Goal: Task Accomplishment & Management: Complete application form

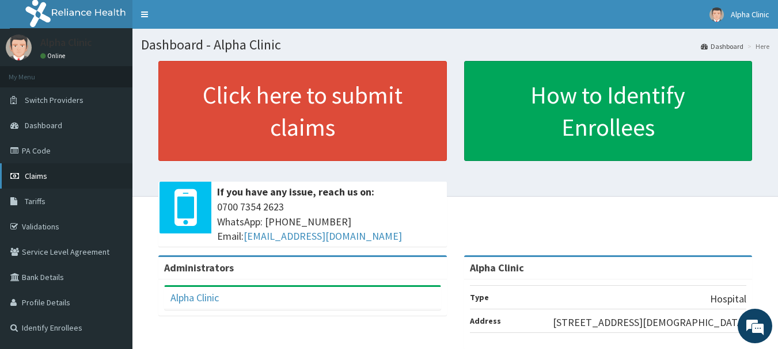
click at [46, 180] on span "Claims" at bounding box center [36, 176] width 22 height 10
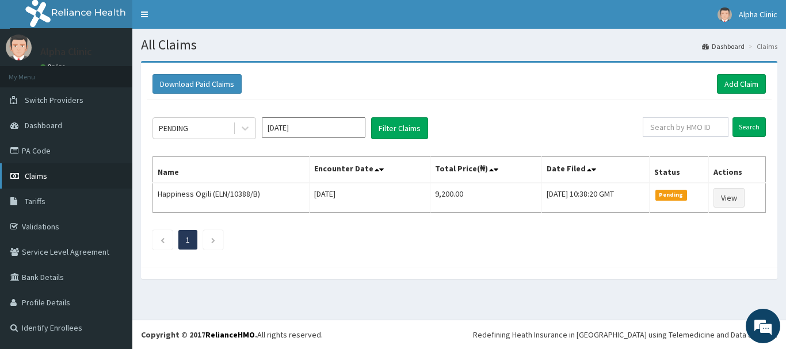
click at [36, 175] on span "Claims" at bounding box center [36, 176] width 22 height 10
click at [84, 148] on link "PA Code" at bounding box center [66, 150] width 132 height 25
click at [752, 80] on link "Add Claim" at bounding box center [741, 84] width 49 height 20
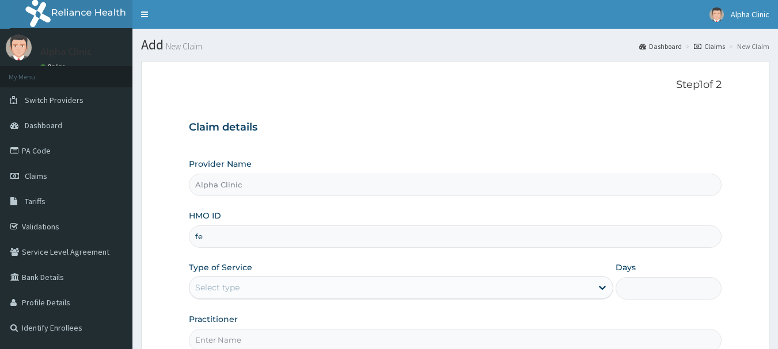
type input "f"
type input "TFE/11509/A"
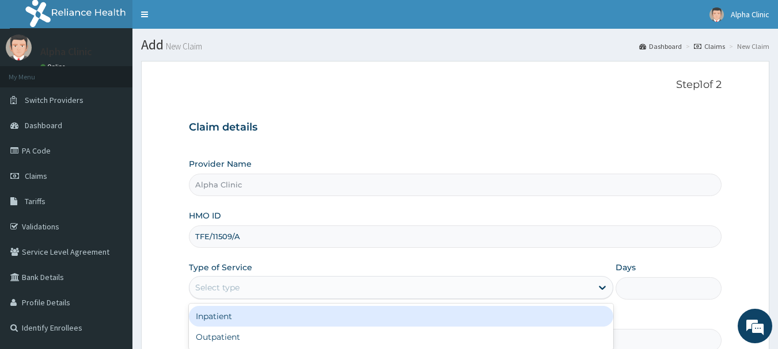
click at [318, 283] on div "Select type" at bounding box center [390, 288] width 402 height 18
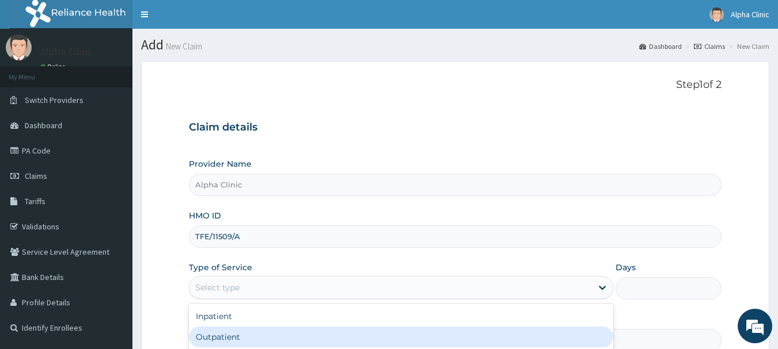
click at [315, 337] on div "Outpatient" at bounding box center [401, 337] width 424 height 21
type input "1"
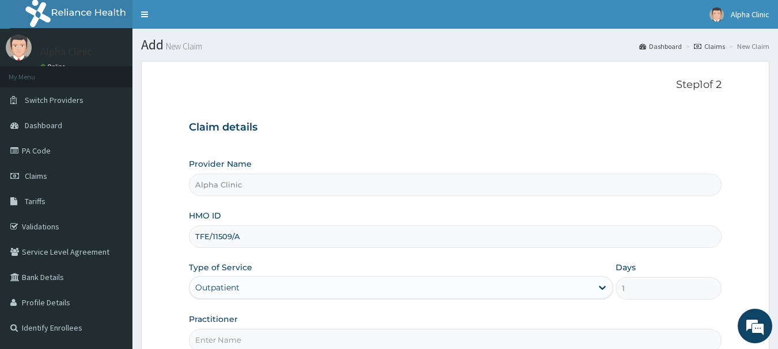
click at [315, 337] on input "Practitioner" at bounding box center [455, 340] width 533 height 22
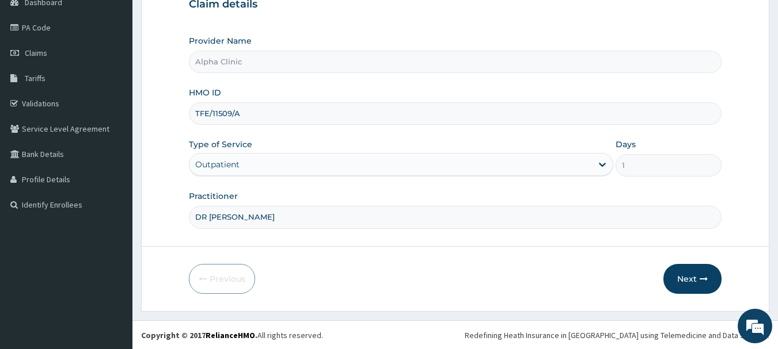
scroll to position [124, 0]
type input "DR [PERSON_NAME]"
click at [703, 276] on icon "button" at bounding box center [703, 279] width 8 height 8
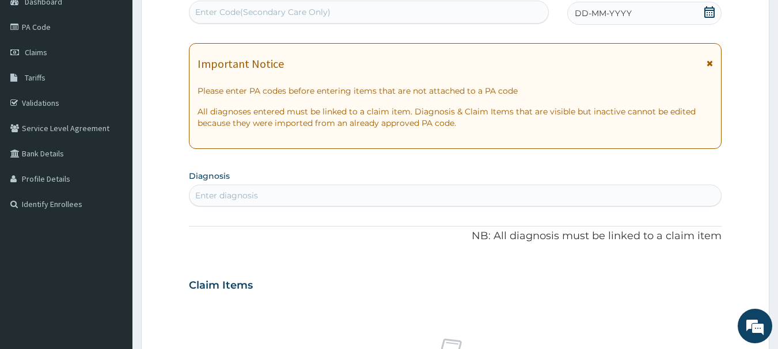
click at [475, 16] on div "Enter Code(Secondary Care Only)" at bounding box center [368, 12] width 359 height 18
paste input "PA/7B7E8C"
type input "PA/7B7E8C"
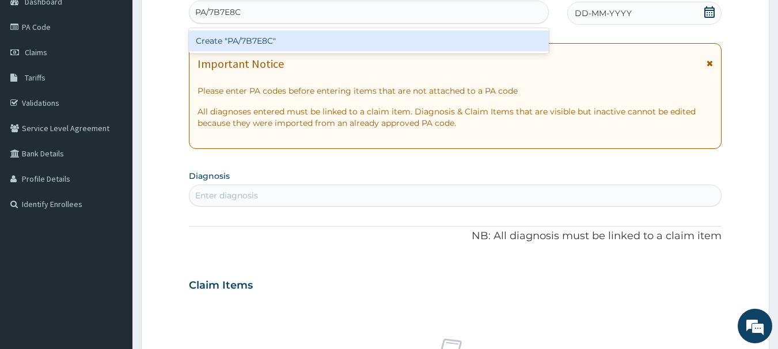
click at [465, 36] on div "Create "PA/7B7E8C"" at bounding box center [369, 41] width 360 height 21
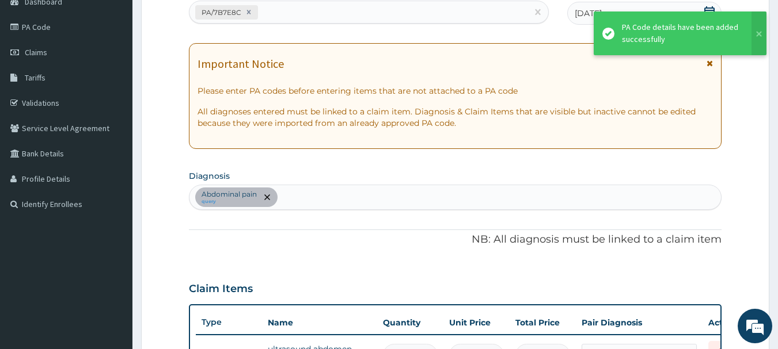
scroll to position [141, 0]
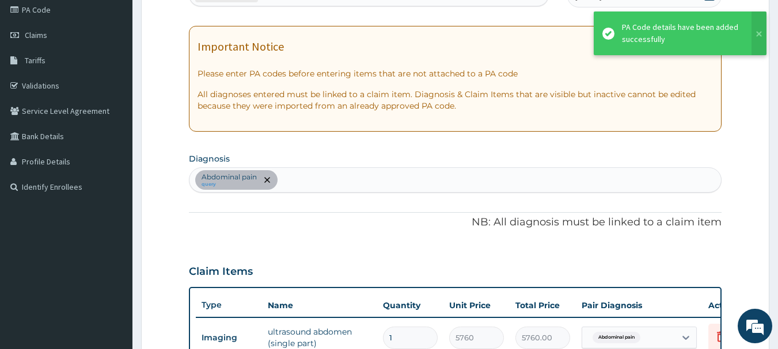
click at [338, 184] on div "Abdominal pain query" at bounding box center [455, 180] width 532 height 24
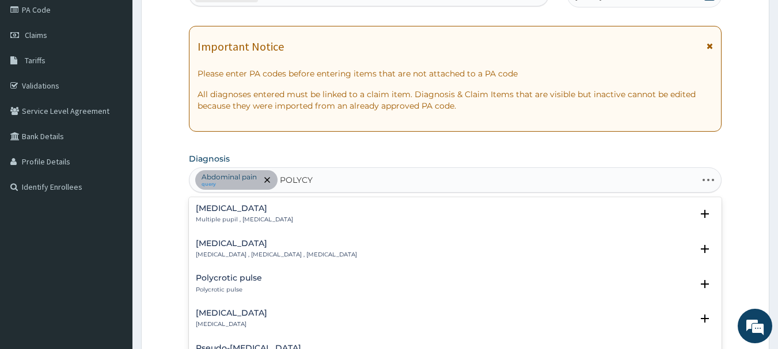
type input "POLYCYS"
click at [301, 212] on div "Polycystic ovary Polycystic ovary" at bounding box center [455, 214] width 519 height 20
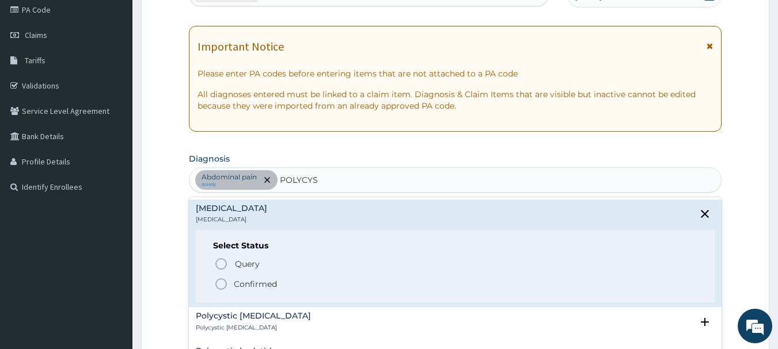
click at [272, 275] on div "Query Query covers suspected (?), Keep in view (kiv), Ruled out (r/o) Confirmed" at bounding box center [455, 273] width 485 height 35
click at [272, 284] on p "Confirmed" at bounding box center [255, 285] width 43 height 12
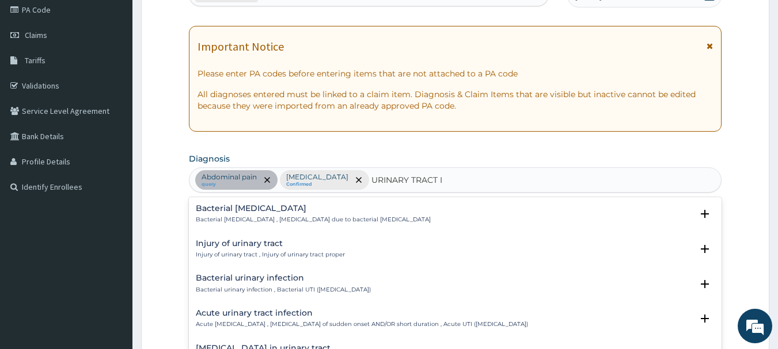
type input "URINARY TRACT IN"
click at [415, 312] on h4 "Acute urinary tract infection" at bounding box center [362, 313] width 332 height 9
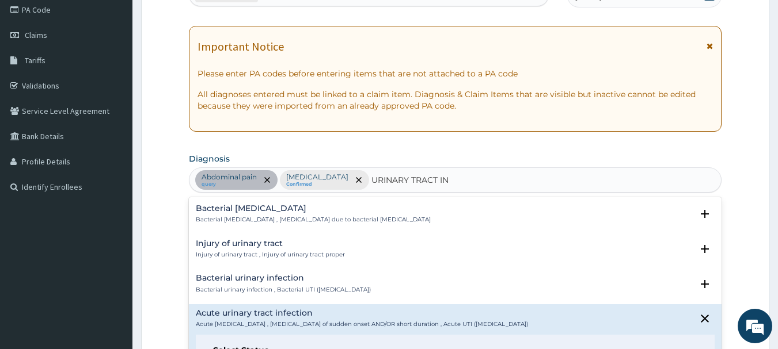
scroll to position [151, 0]
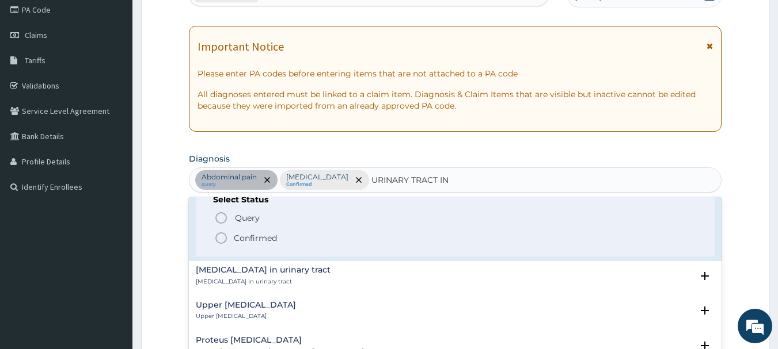
click at [595, 243] on span "Confirmed" at bounding box center [455, 238] width 483 height 14
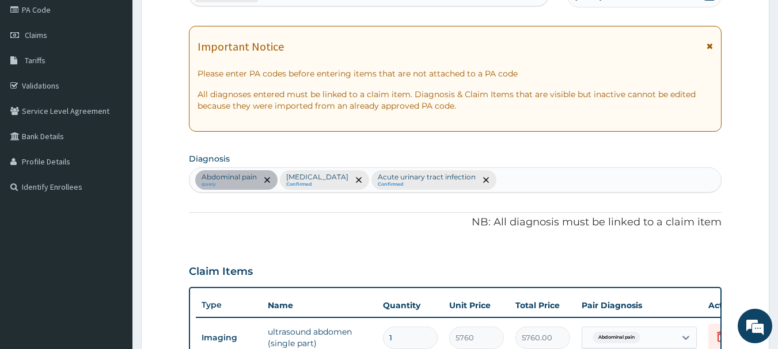
click at [451, 220] on p "NB: All diagnosis must be linked to a claim item" at bounding box center [455, 222] width 533 height 15
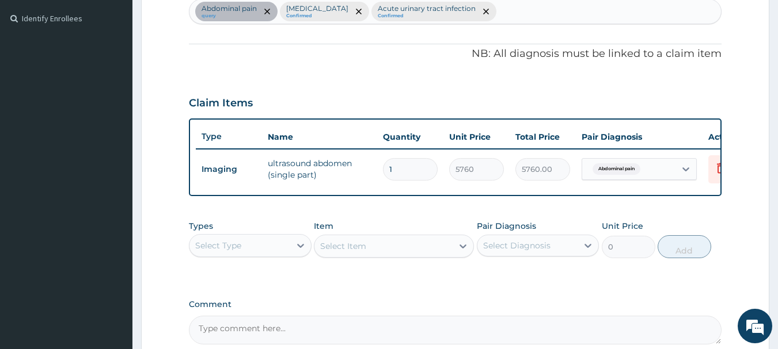
scroll to position [435, 0]
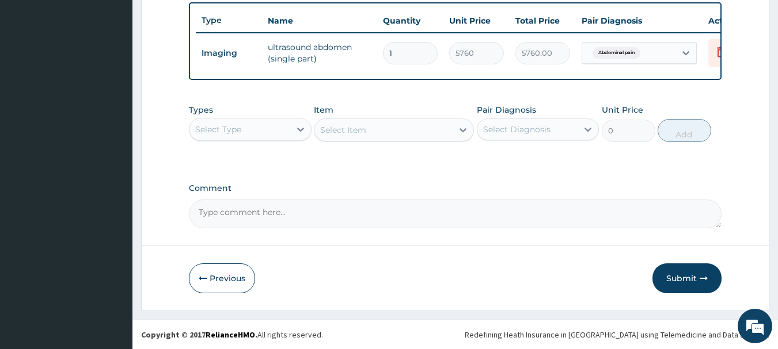
click at [266, 128] on div "Select Type" at bounding box center [239, 129] width 101 height 18
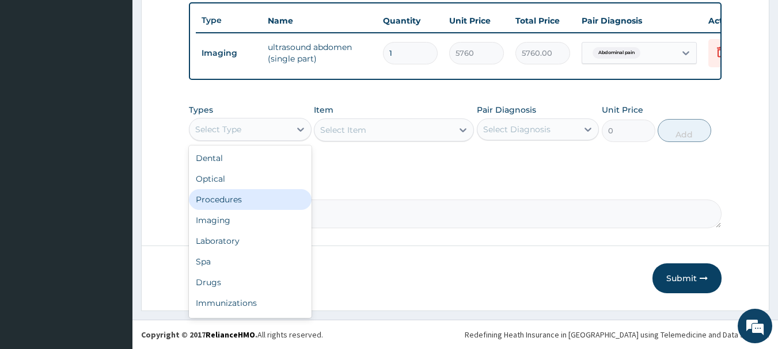
click at [253, 201] on div "Procedures" at bounding box center [250, 199] width 123 height 21
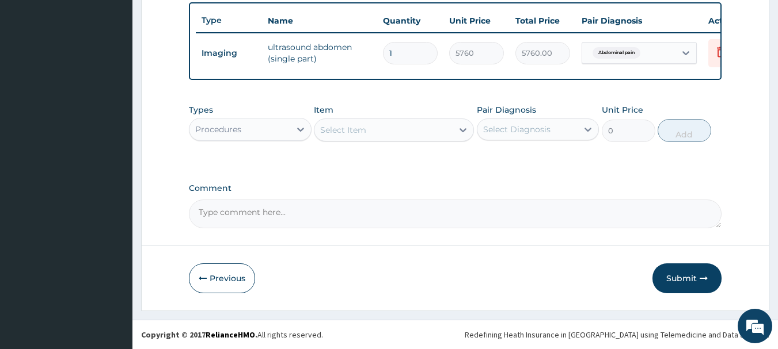
click at [401, 126] on div "Select Item" at bounding box center [383, 130] width 138 height 18
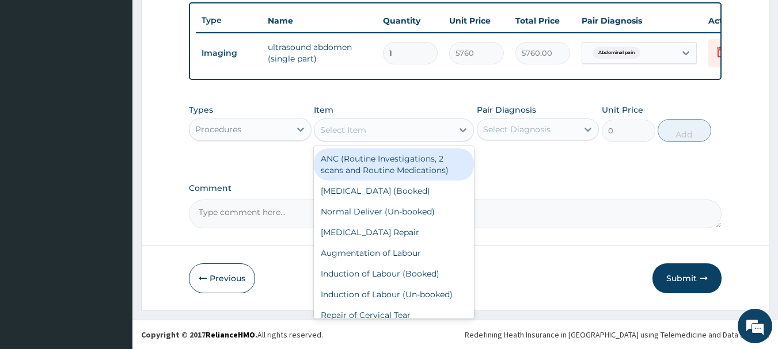
type input "O"
type input "CO"
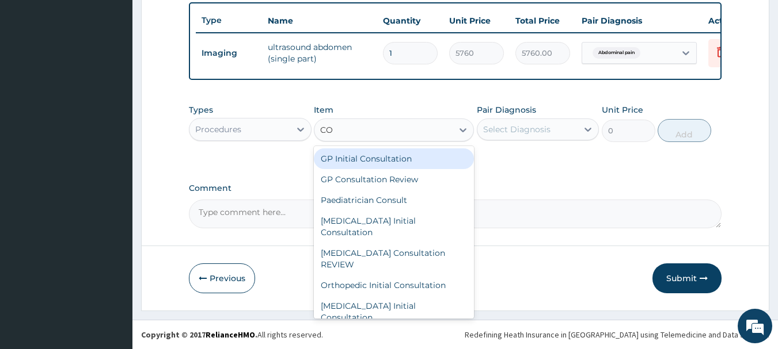
click at [394, 157] on div "GP Initial Consultation" at bounding box center [394, 158] width 160 height 21
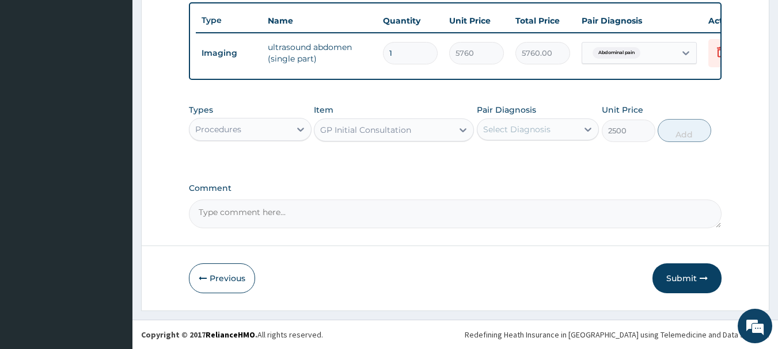
type input "2500"
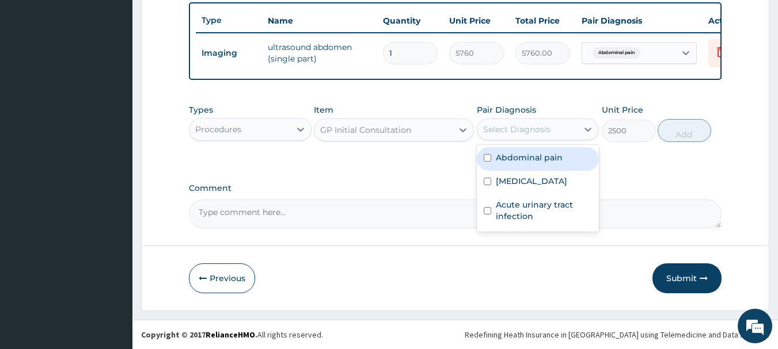
click at [502, 134] on div "Select Diagnosis" at bounding box center [516, 130] width 67 height 12
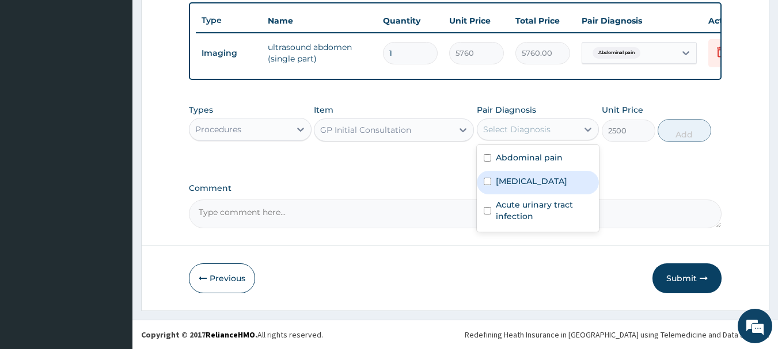
click at [504, 176] on label "Polycystic ovary" at bounding box center [531, 182] width 71 height 12
checkbox input "true"
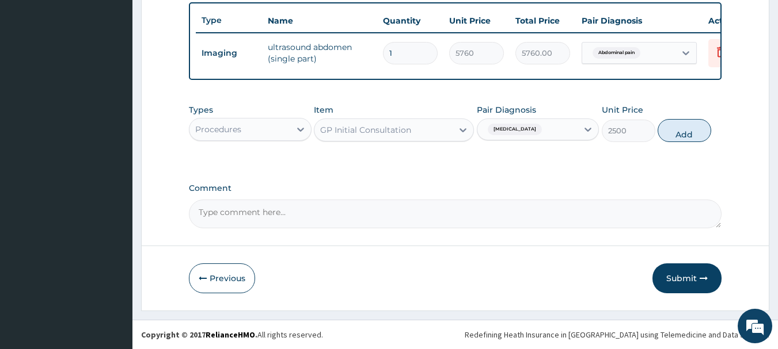
drag, startPoint x: 667, startPoint y: 128, endPoint x: 365, endPoint y: 138, distance: 301.7
click at [365, 138] on div "Types Procedures Item GP Initial Consultation Pair Diagnosis Polycystic ovary U…" at bounding box center [455, 122] width 533 height 49
click at [670, 129] on button "Add" at bounding box center [684, 130] width 54 height 23
type input "0"
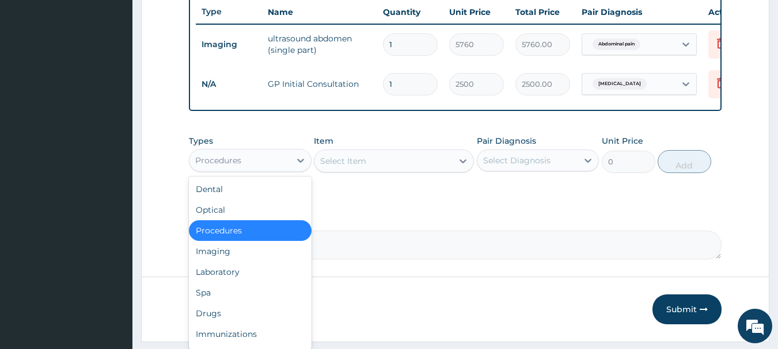
click at [283, 170] on div "Procedures" at bounding box center [239, 160] width 101 height 18
click at [243, 323] on div "Drugs" at bounding box center [250, 313] width 123 height 21
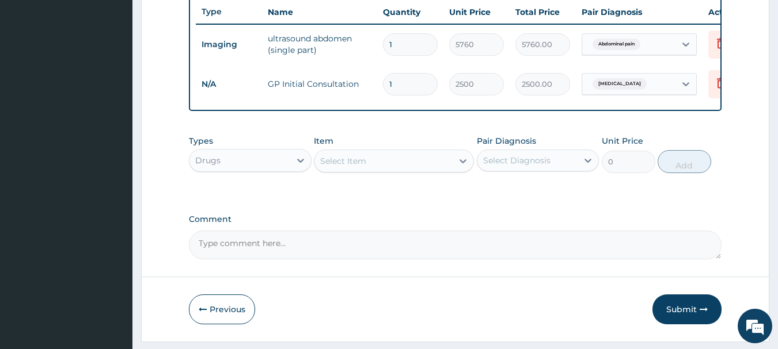
click at [372, 170] on div "Select Item" at bounding box center [383, 161] width 138 height 18
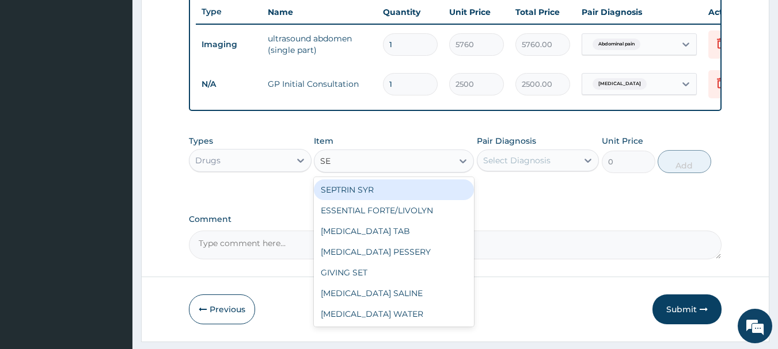
type input "S"
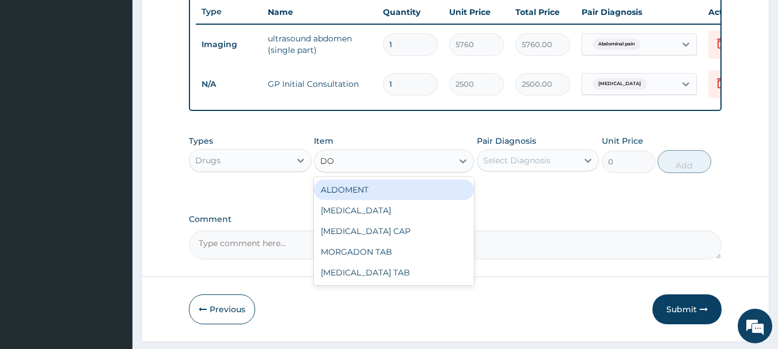
type input "DOX"
click at [365, 193] on div "[MEDICAL_DATA] CAP" at bounding box center [394, 190] width 160 height 21
type input "150"
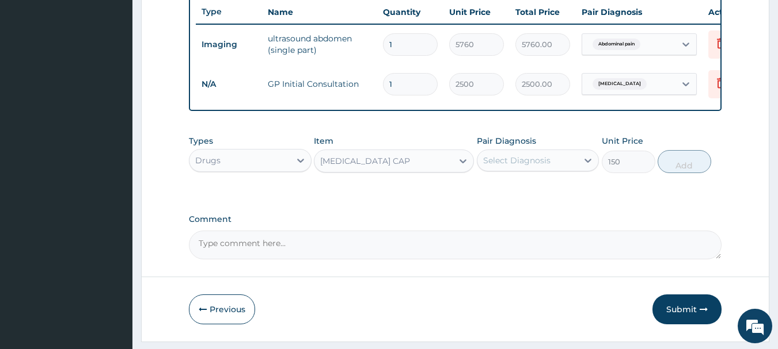
click at [508, 164] on div "Select Diagnosis" at bounding box center [516, 161] width 67 height 12
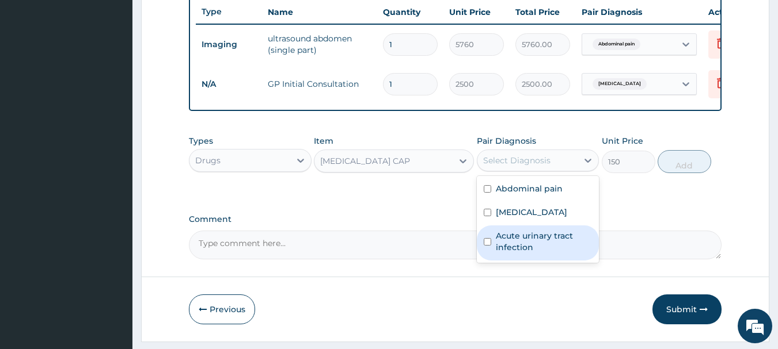
click at [500, 248] on label "Acute urinary tract infection" at bounding box center [544, 241] width 97 height 23
checkbox input "true"
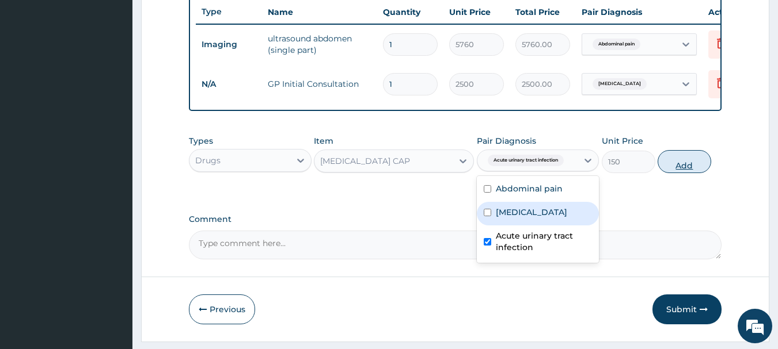
click at [676, 167] on button "Add" at bounding box center [684, 161] width 54 height 23
type input "0"
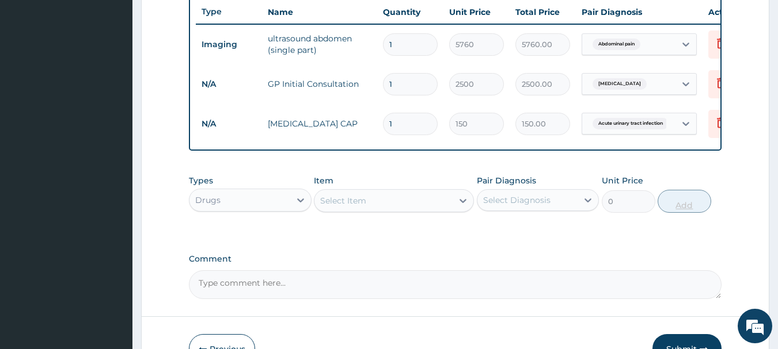
type input "14"
type input "2100.00"
type input "14"
click at [291, 236] on div "Types Drugs Item Select Item Pair Diagnosis Select Diagnosis Unit Price 0 Add" at bounding box center [455, 202] width 533 height 67
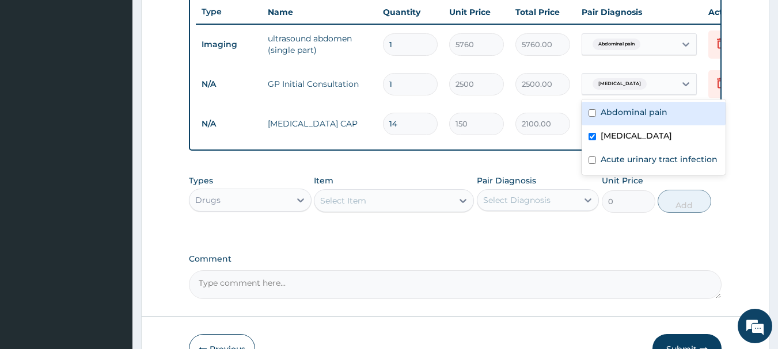
click at [613, 78] on div "Polycystic ovary" at bounding box center [618, 84] width 60 height 15
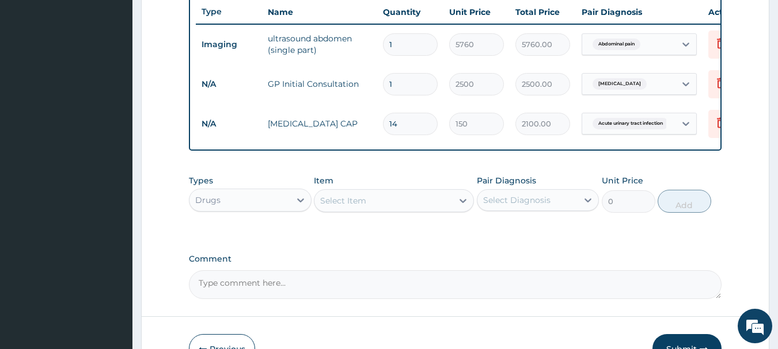
click at [428, 264] on label "Comment" at bounding box center [455, 259] width 533 height 10
click at [428, 272] on textarea "Comment" at bounding box center [455, 284] width 533 height 29
type textarea "TAB SEPTRIN 410 MG 1BD X 1/52 (14 TABLETS) AT 100 NAIRA PER TAB"
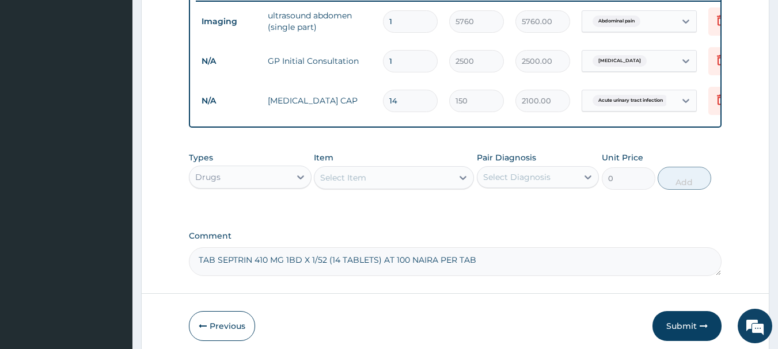
scroll to position [514, 0]
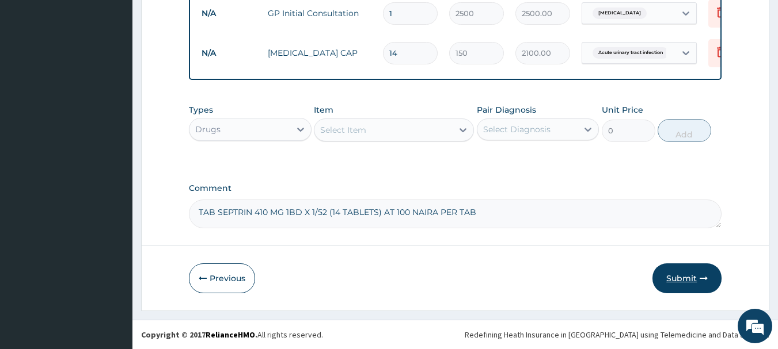
click at [677, 271] on button "Submit" at bounding box center [686, 279] width 69 height 30
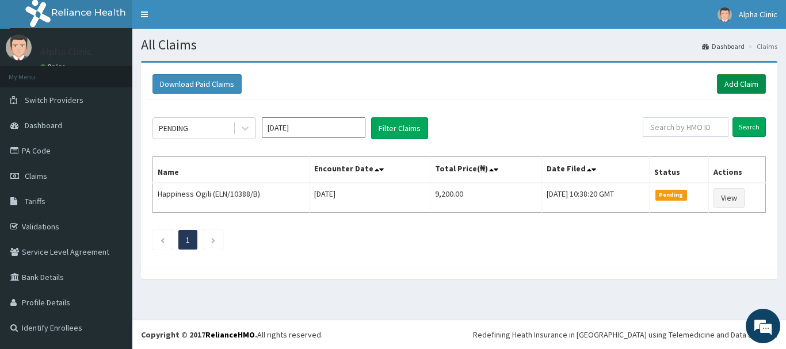
click at [742, 80] on link "Add Claim" at bounding box center [741, 84] width 49 height 20
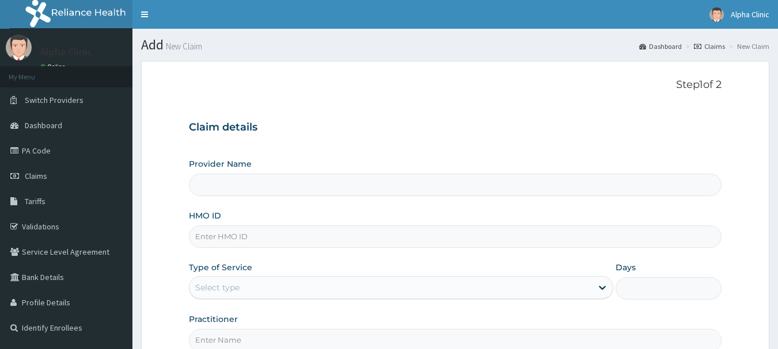
click at [323, 239] on input "HMO ID" at bounding box center [455, 237] width 533 height 22
type input "Alpha Clinic"
type input "H"
type input "CHL/11827/A"
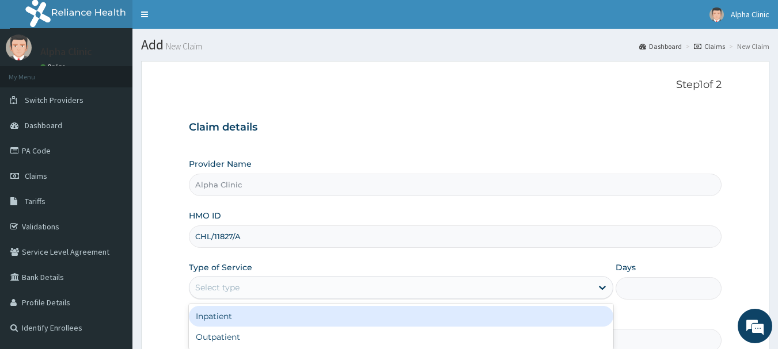
click at [303, 285] on div "Select type" at bounding box center [390, 288] width 402 height 18
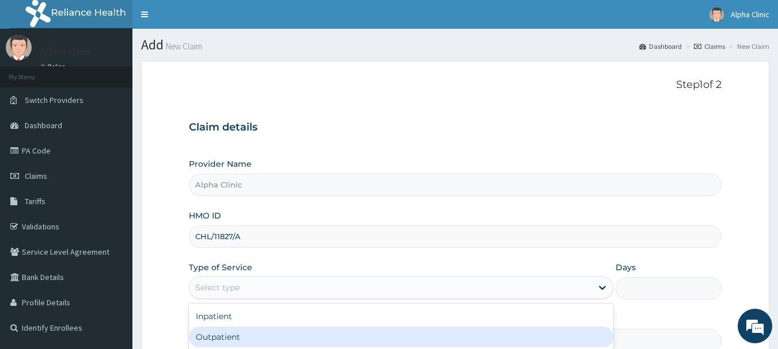
click at [299, 334] on div "Outpatient" at bounding box center [401, 337] width 424 height 21
type input "1"
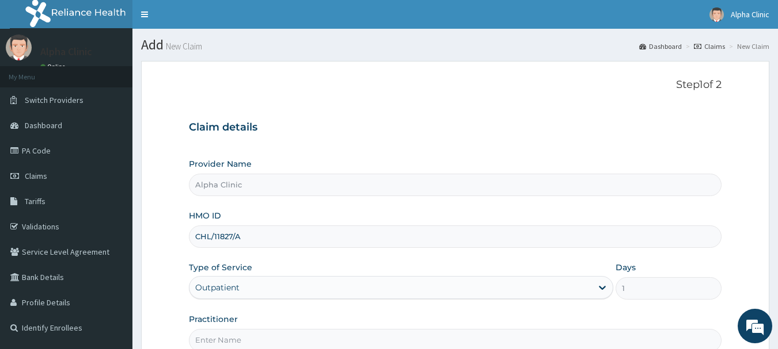
click at [298, 340] on input "Practitioner" at bounding box center [455, 340] width 533 height 22
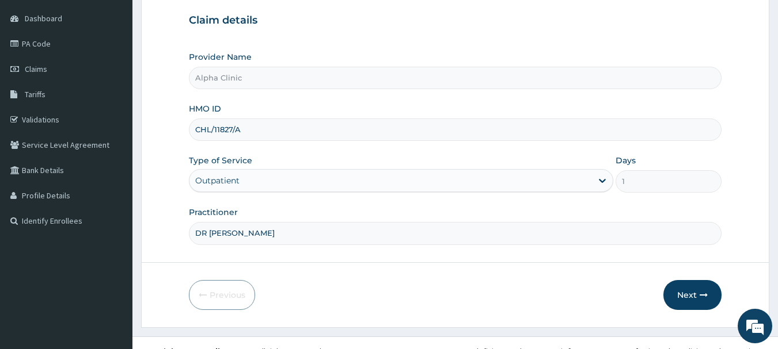
scroll to position [124, 0]
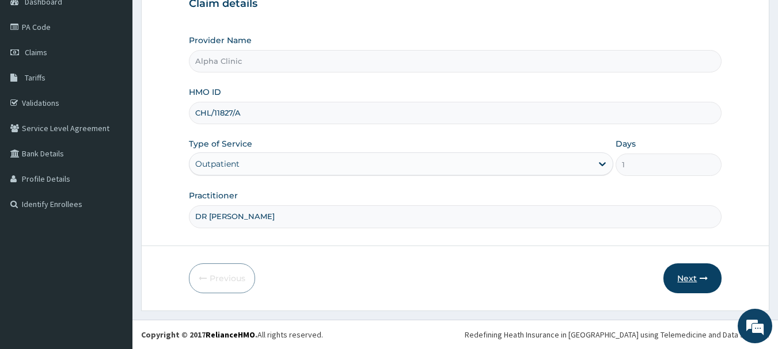
type input "DR [PERSON_NAME]"
click at [690, 277] on button "Next" at bounding box center [692, 279] width 58 height 30
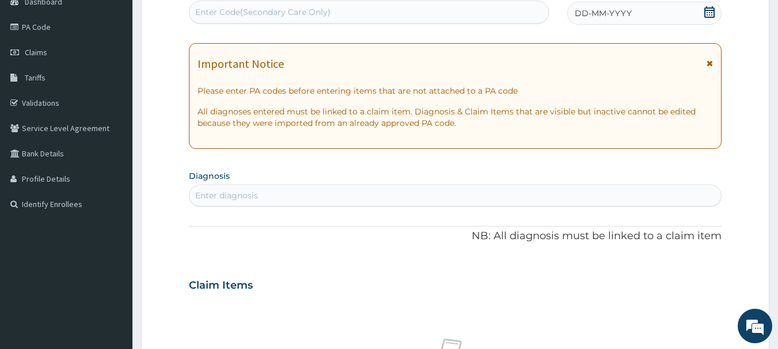
click at [625, 14] on span "DD-MM-YYYY" at bounding box center [602, 13] width 57 height 12
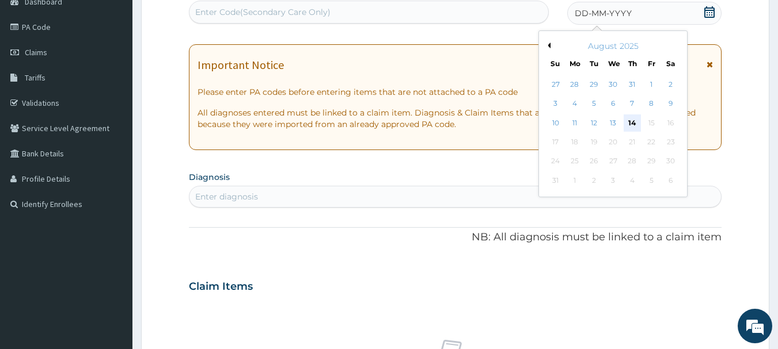
click at [631, 117] on div "14" at bounding box center [631, 123] width 17 height 17
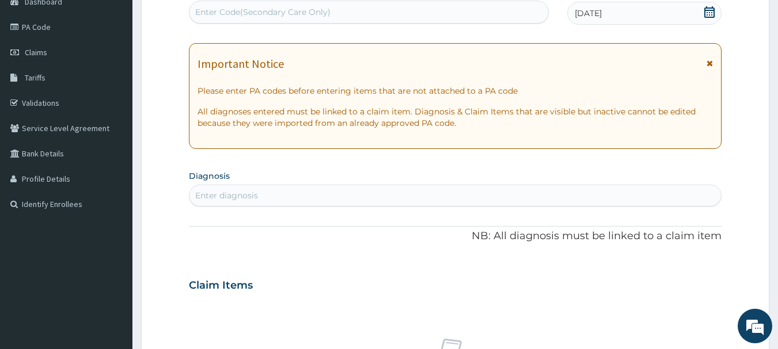
click at [308, 189] on div "Enter diagnosis" at bounding box center [455, 195] width 532 height 18
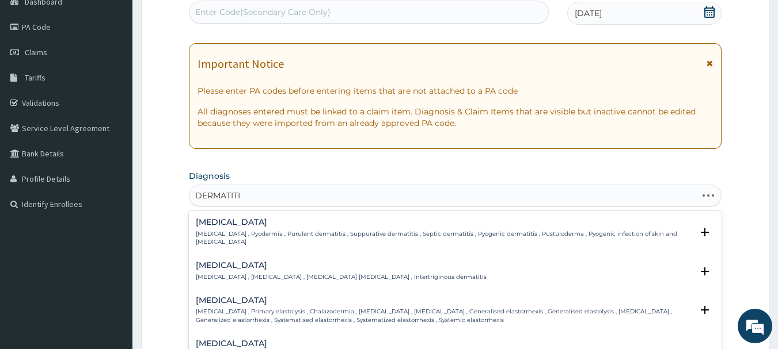
type input "DERMATITIS"
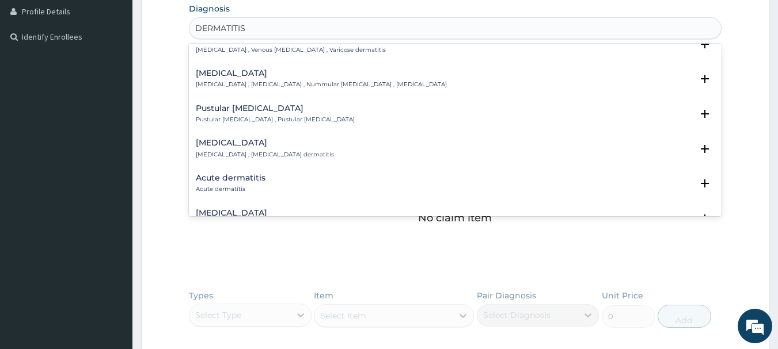
scroll to position [483, 0]
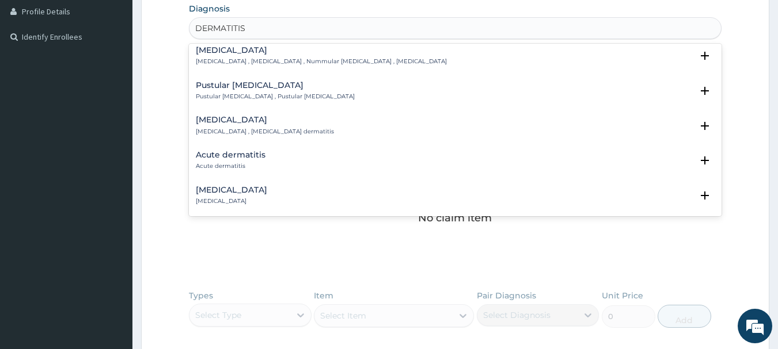
click at [397, 151] on div "Acute dermatitis Acute dermatitis" at bounding box center [455, 161] width 519 height 20
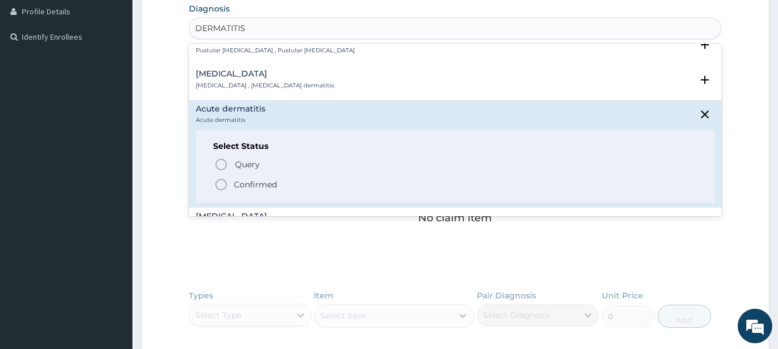
scroll to position [552, 0]
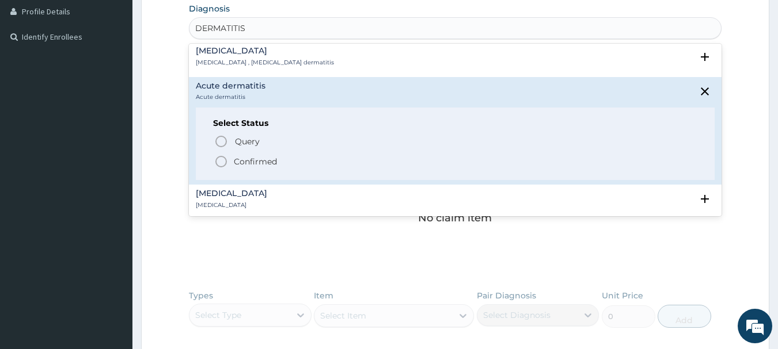
click at [515, 156] on span "Confirmed" at bounding box center [455, 162] width 483 height 14
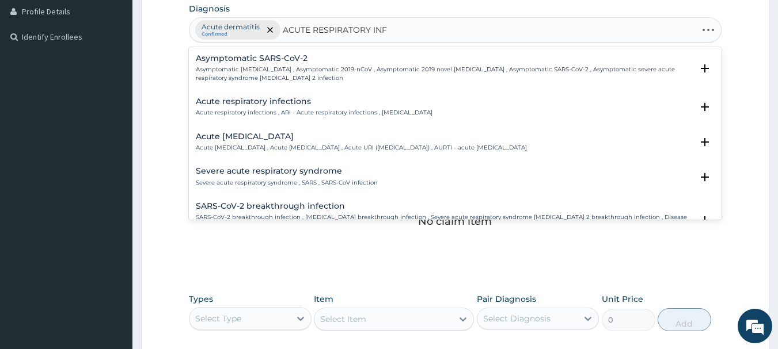
type input "ACUTE RESPIRATORY INFE"
click at [492, 106] on div "Acute respiratory infections Acute respiratory infections , ARI - Acute respira…" at bounding box center [455, 107] width 519 height 20
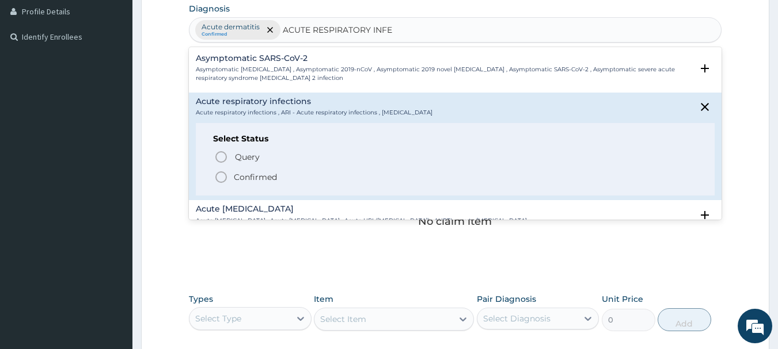
click at [323, 180] on span "Confirmed" at bounding box center [455, 177] width 483 height 14
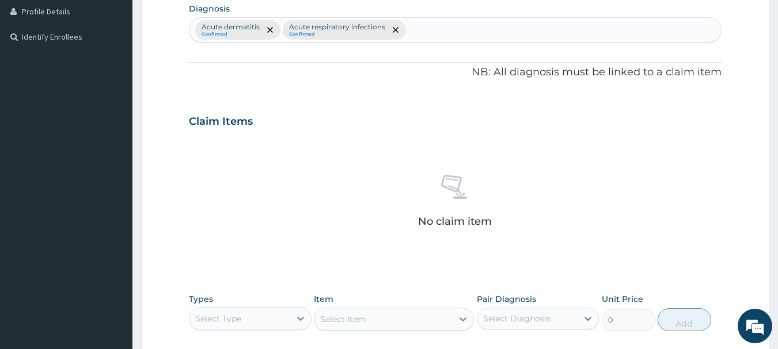
click at [323, 180] on div "No claim item" at bounding box center [455, 203] width 533 height 132
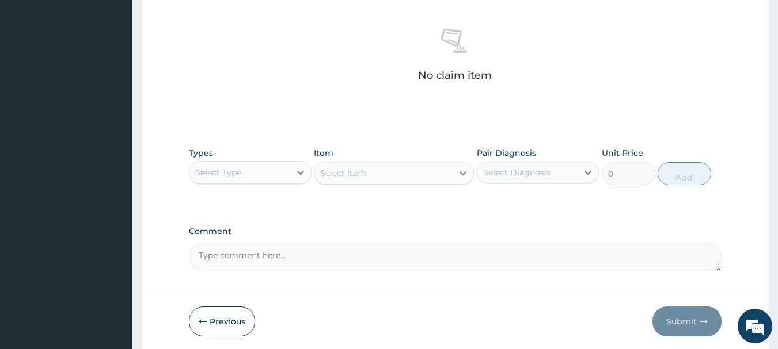
scroll to position [481, 0]
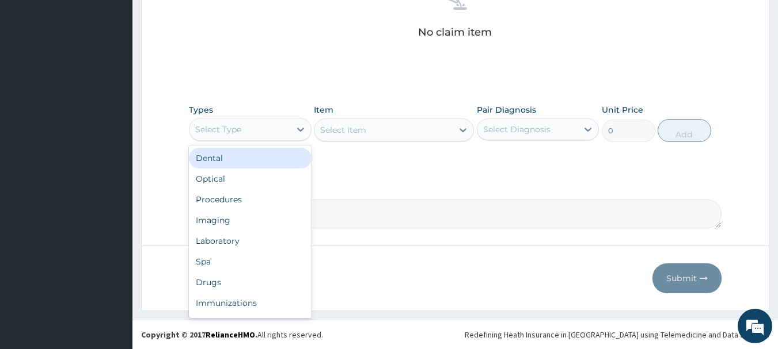
click at [268, 132] on div "Select Type" at bounding box center [239, 129] width 101 height 18
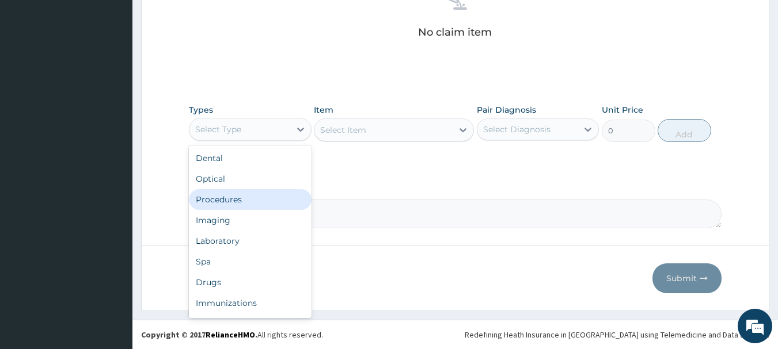
click at [233, 203] on div "Procedures" at bounding box center [250, 199] width 123 height 21
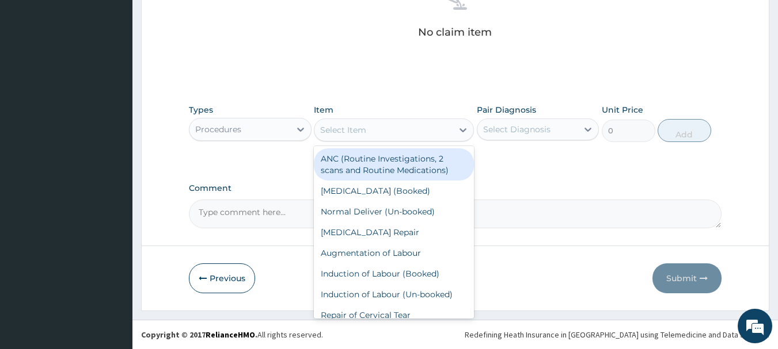
click at [339, 131] on div "Select Item" at bounding box center [343, 130] width 46 height 12
type input "CO"
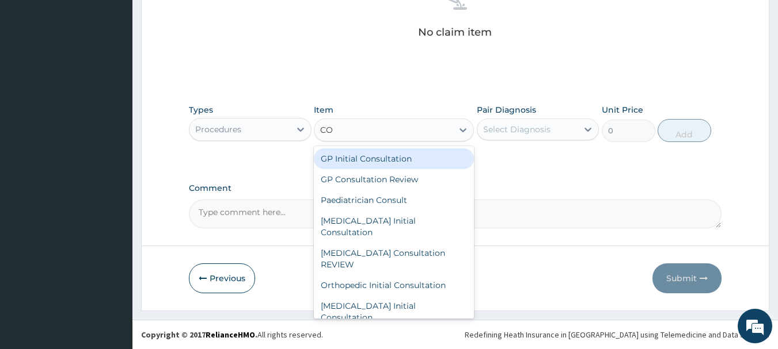
click at [369, 161] on div "GP Initial Consultation" at bounding box center [394, 158] width 160 height 21
type input "2500"
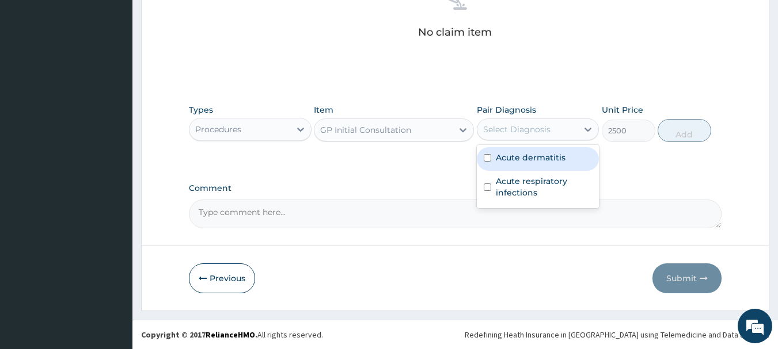
click at [543, 127] on div "Select Diagnosis" at bounding box center [516, 130] width 67 height 12
click at [527, 158] on label "Acute dermatitis" at bounding box center [531, 158] width 70 height 12
checkbox input "true"
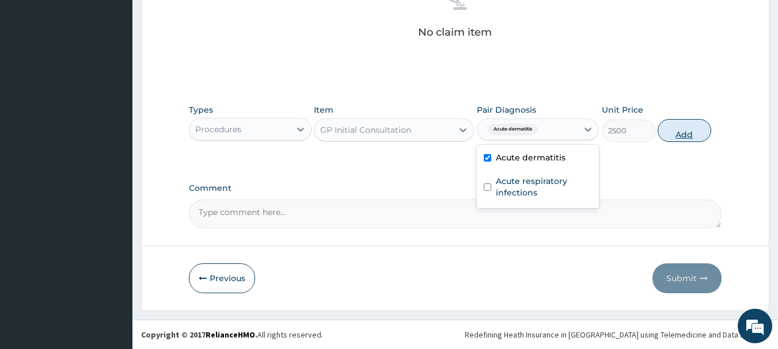
click at [686, 130] on button "Add" at bounding box center [684, 130] width 54 height 23
type input "0"
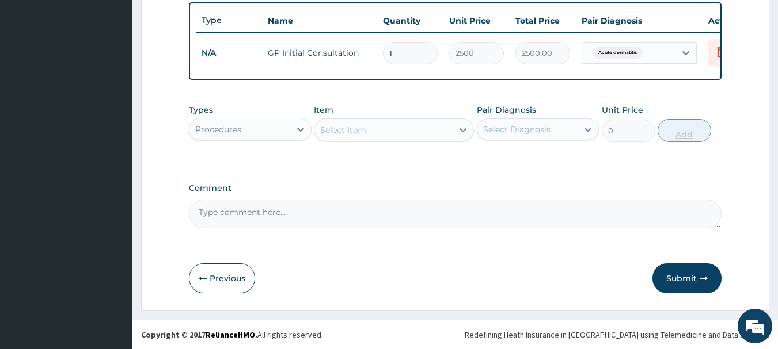
scroll to position [435, 0]
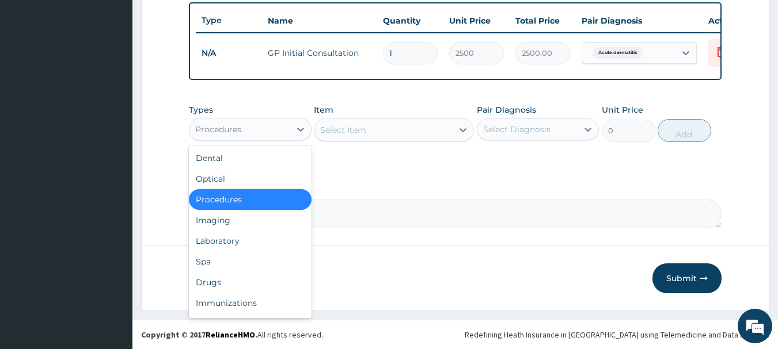
click at [235, 125] on div "Procedures" at bounding box center [218, 130] width 46 height 12
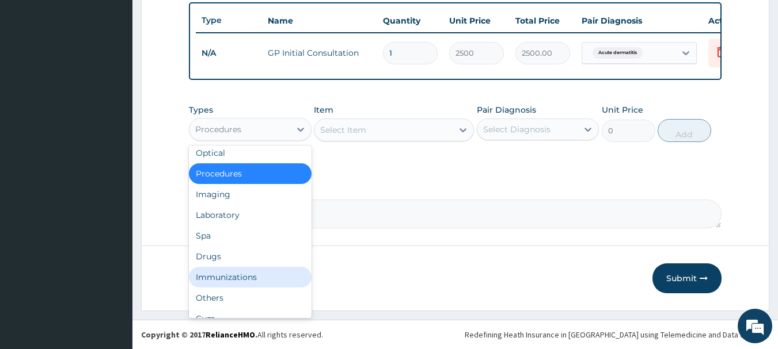
scroll to position [39, 0]
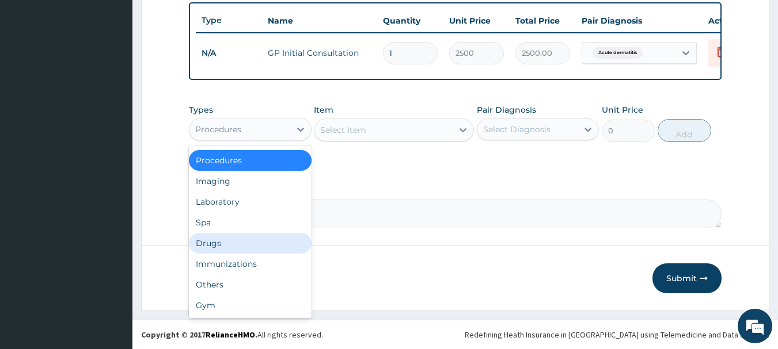
click at [247, 237] on div "Drugs" at bounding box center [250, 243] width 123 height 21
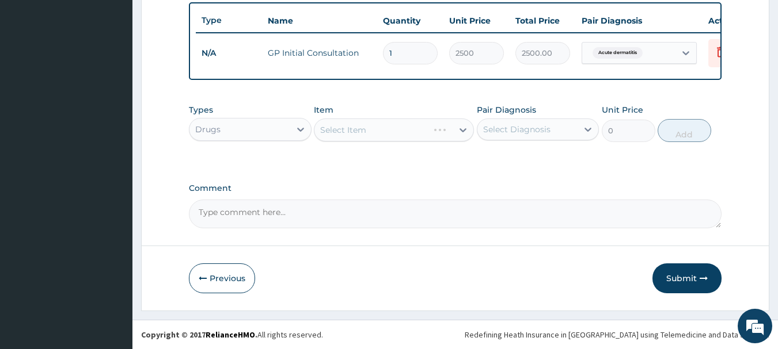
click at [390, 129] on div "Select Item" at bounding box center [394, 130] width 160 height 23
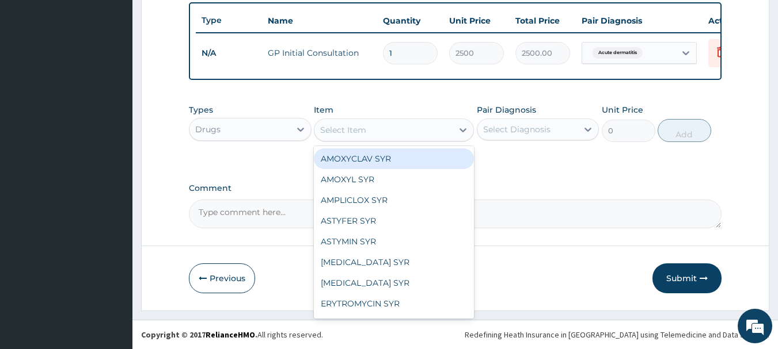
click at [390, 129] on div "Select Item" at bounding box center [383, 130] width 138 height 18
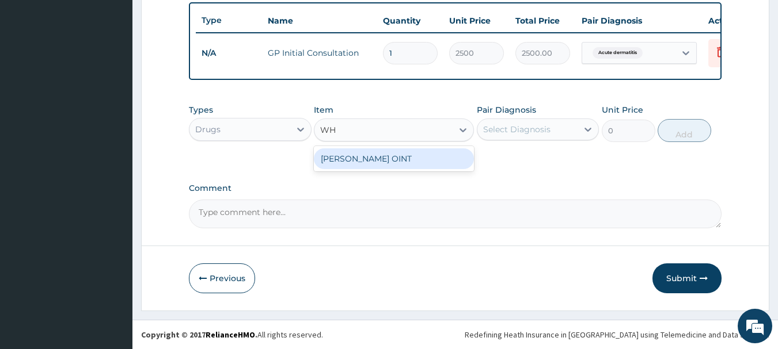
type input "WHI"
click at [388, 159] on div "[PERSON_NAME] OINT" at bounding box center [394, 158] width 160 height 21
type input "1200"
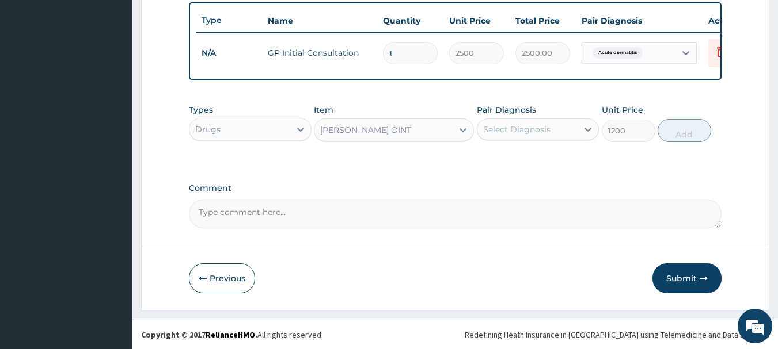
click at [508, 132] on div "Select Diagnosis" at bounding box center [516, 130] width 67 height 12
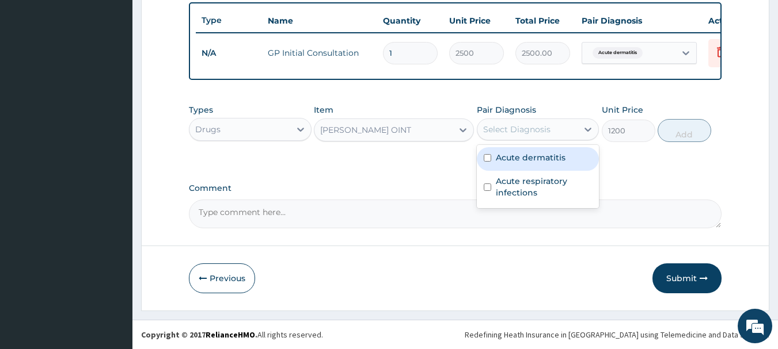
click at [508, 158] on label "Acute dermatitis" at bounding box center [531, 158] width 70 height 12
checkbox input "true"
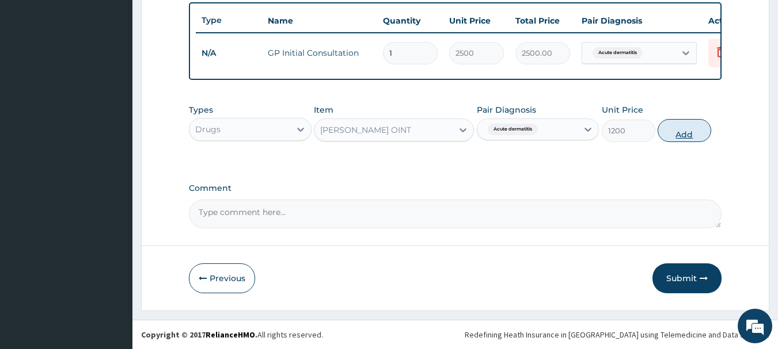
click at [682, 130] on button "Add" at bounding box center [684, 130] width 54 height 23
type input "0"
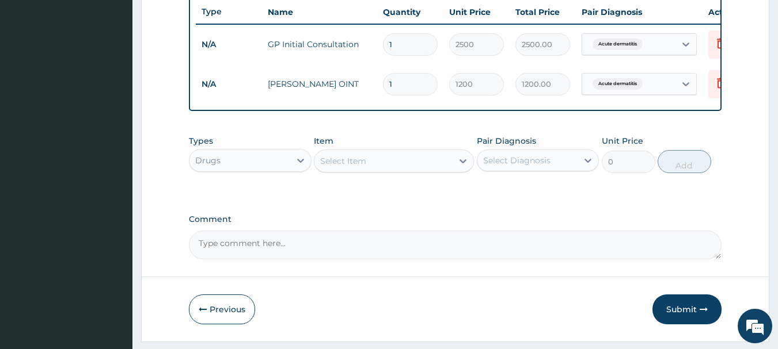
click at [337, 167] on div "Select Item" at bounding box center [343, 161] width 46 height 12
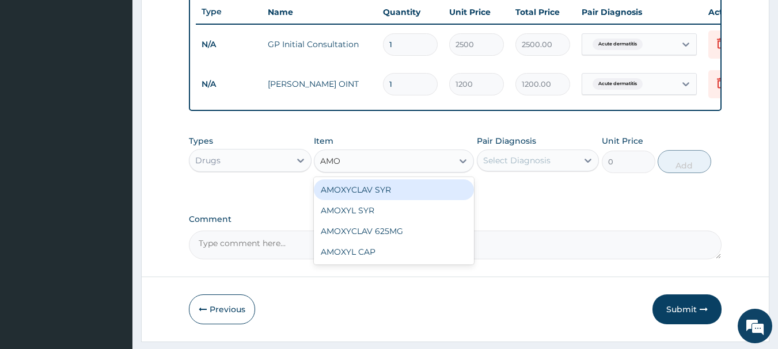
type input "AMOX"
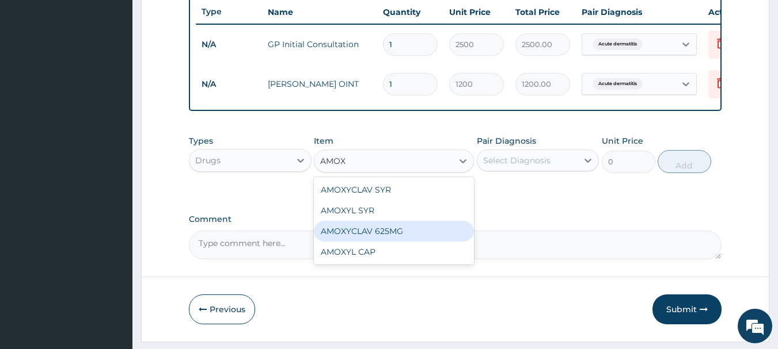
click at [356, 241] on div "AMOXYCLAV 625MG" at bounding box center [394, 231] width 160 height 21
type input "250"
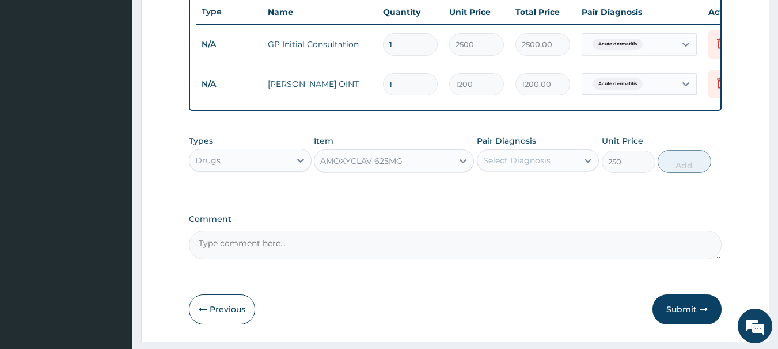
click at [513, 165] on div "Select Diagnosis" at bounding box center [516, 161] width 67 height 12
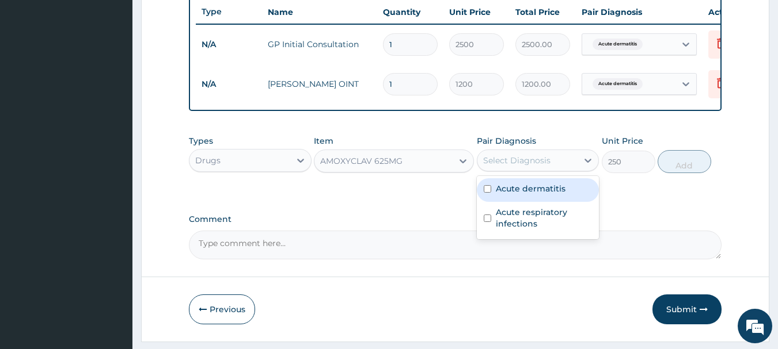
click at [514, 195] on label "Acute dermatitis" at bounding box center [531, 189] width 70 height 12
checkbox input "true"
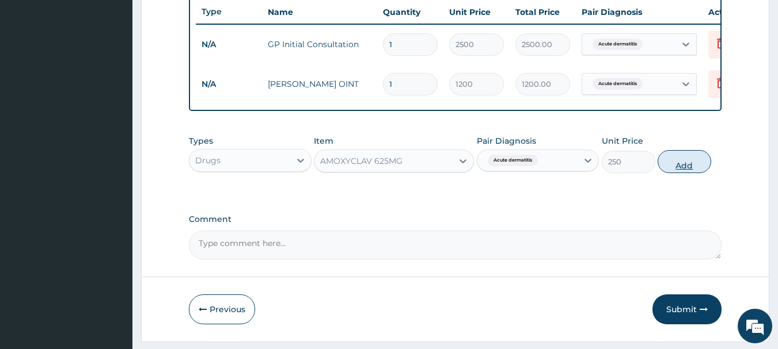
click at [675, 169] on button "Add" at bounding box center [684, 161] width 54 height 23
type input "0"
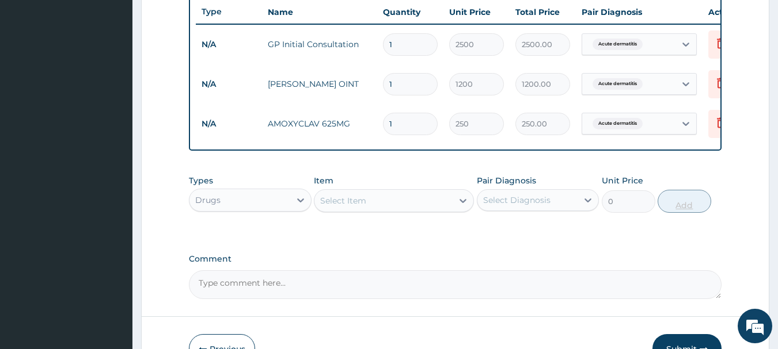
type input "10"
type input "2500.00"
type input "10"
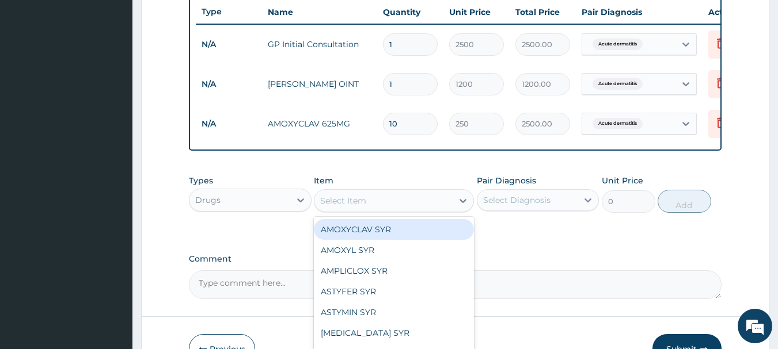
click at [393, 205] on div "Select Item" at bounding box center [383, 201] width 138 height 18
type input "PA"
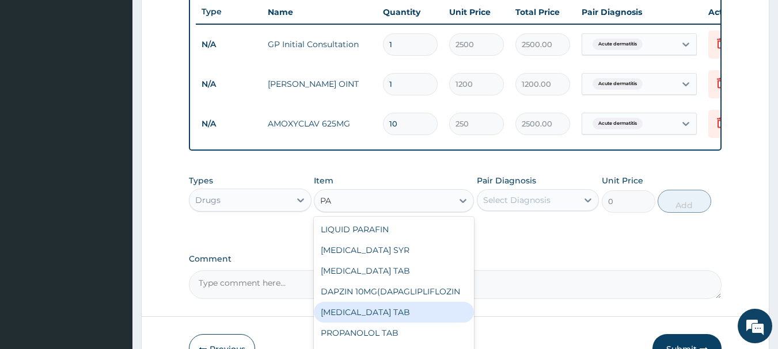
click at [375, 323] on div "[MEDICAL_DATA] TAB" at bounding box center [394, 312] width 160 height 21
type input "70"
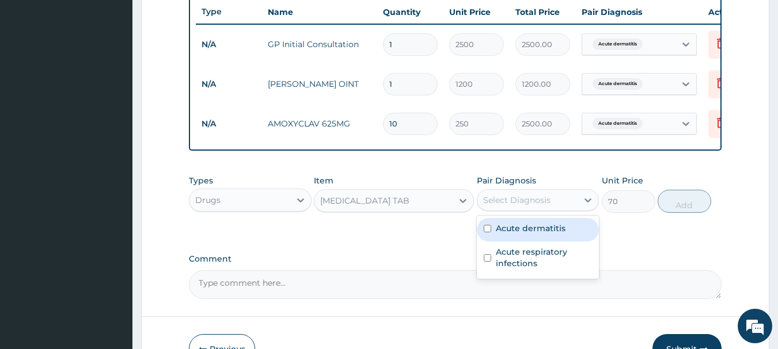
click at [504, 206] on div "Select Diagnosis" at bounding box center [516, 201] width 67 height 12
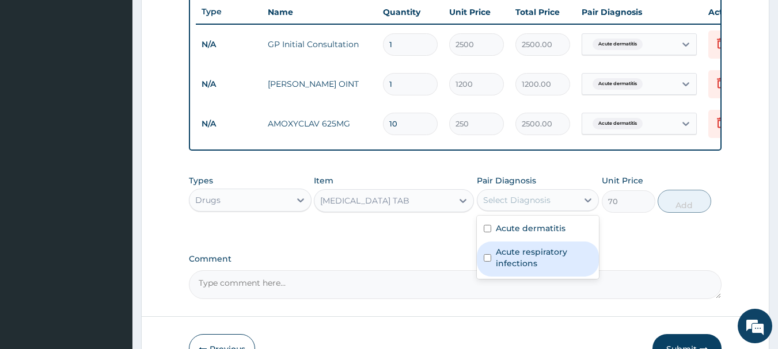
click at [505, 266] on label "Acute respiratory infections" at bounding box center [544, 257] width 97 height 23
checkbox input "true"
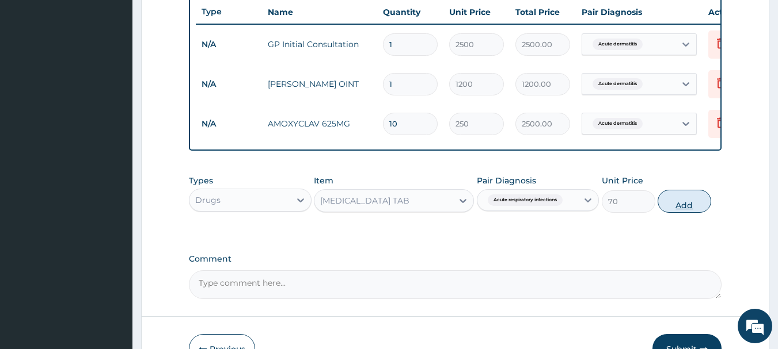
click at [677, 207] on button "Add" at bounding box center [684, 201] width 54 height 23
type input "0"
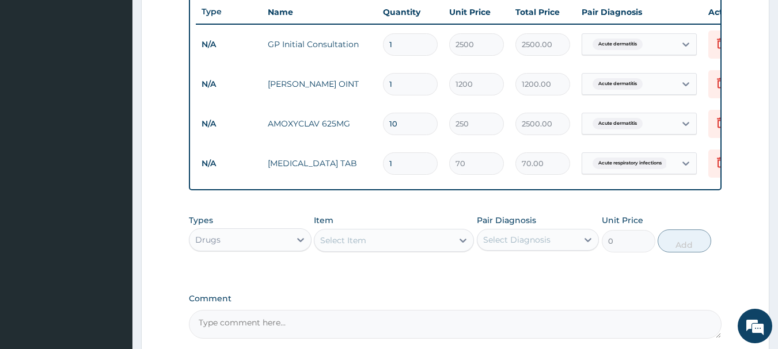
type input "18"
type input "1260.00"
type input "18"
click at [373, 250] on div "Select Item" at bounding box center [383, 240] width 138 height 18
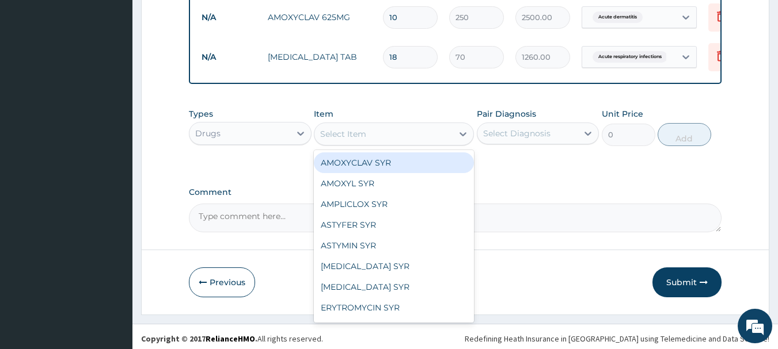
scroll to position [554, 0]
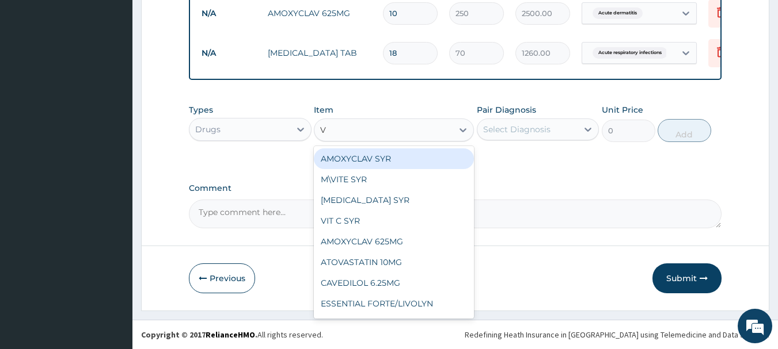
type input "VI"
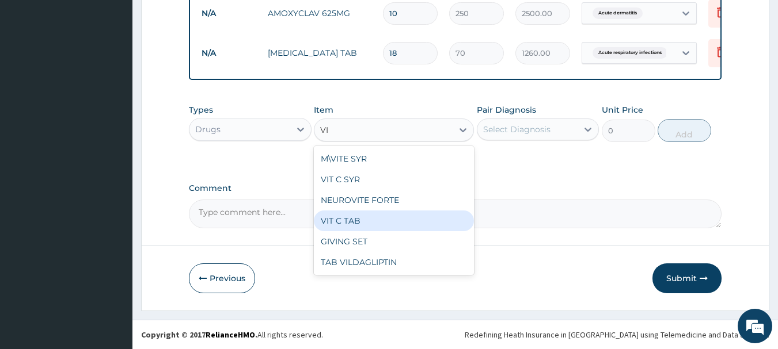
click at [384, 216] on div "VIT C TAB" at bounding box center [394, 221] width 160 height 21
type input "50"
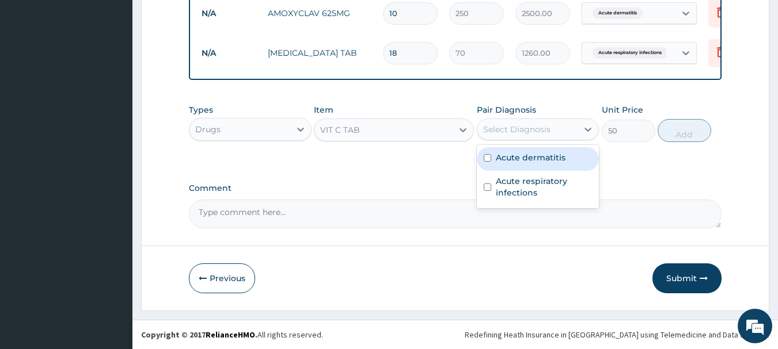
click at [541, 125] on div "Select Diagnosis" at bounding box center [516, 130] width 67 height 12
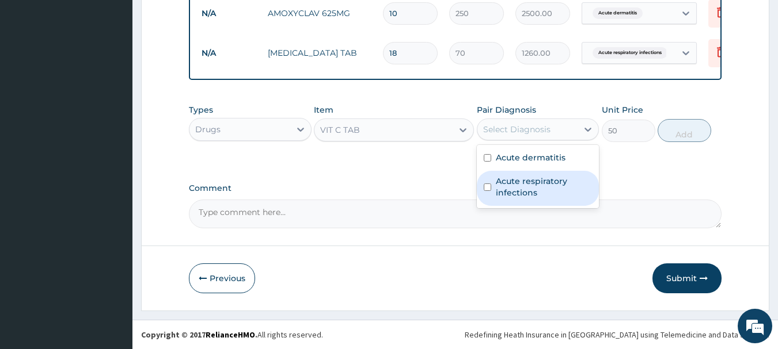
click at [535, 181] on label "Acute respiratory infections" at bounding box center [544, 187] width 97 height 23
checkbox input "true"
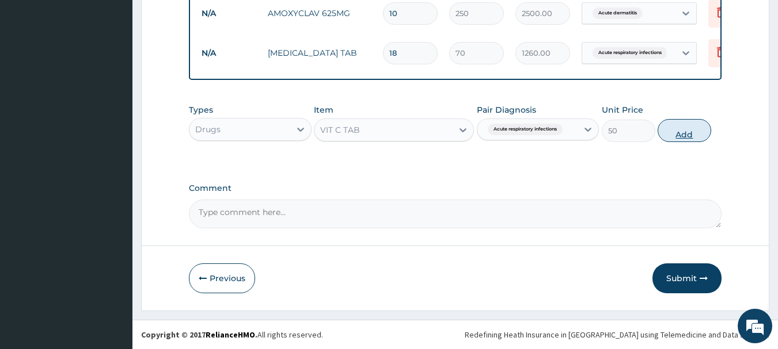
click at [666, 132] on button "Add" at bounding box center [684, 130] width 54 height 23
type input "0"
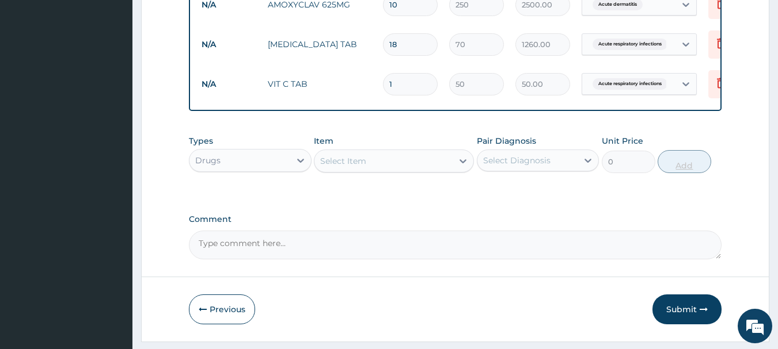
type input "0.00"
type input "4"
type input "200.00"
type input "42"
type input "2100.00"
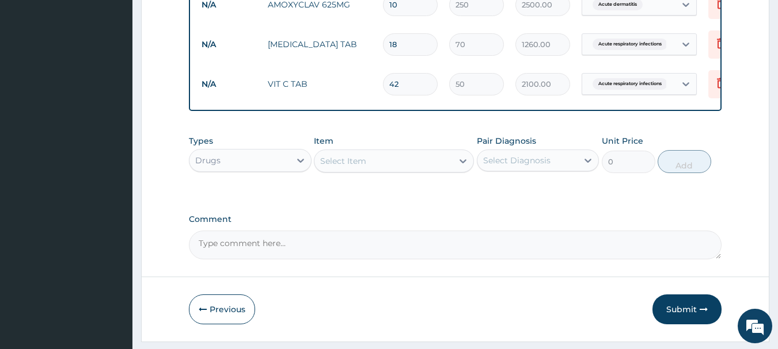
type input "42"
click at [381, 167] on div "Select Item" at bounding box center [383, 161] width 138 height 18
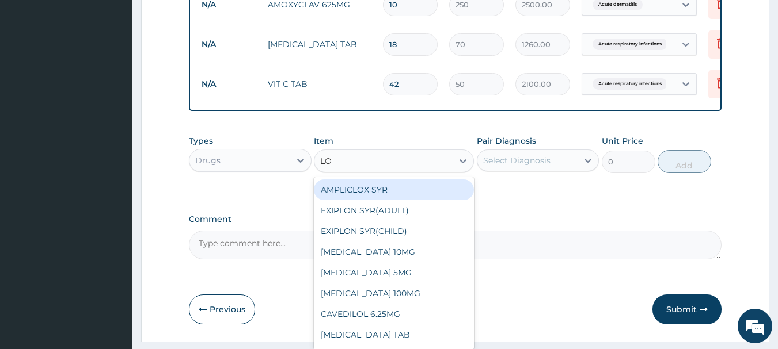
type input "LOR"
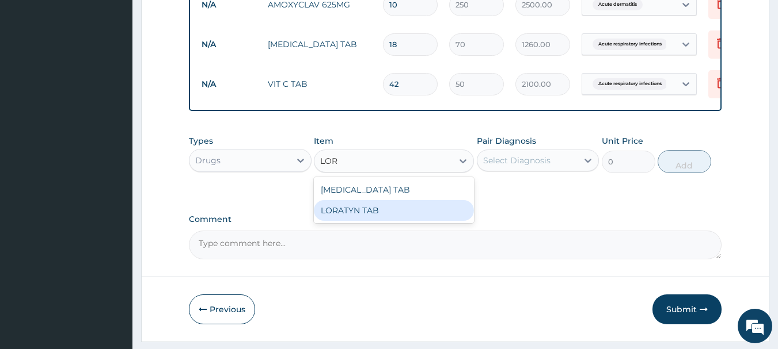
click at [329, 215] on div "LORATYN TAB" at bounding box center [394, 210] width 160 height 21
type input "200"
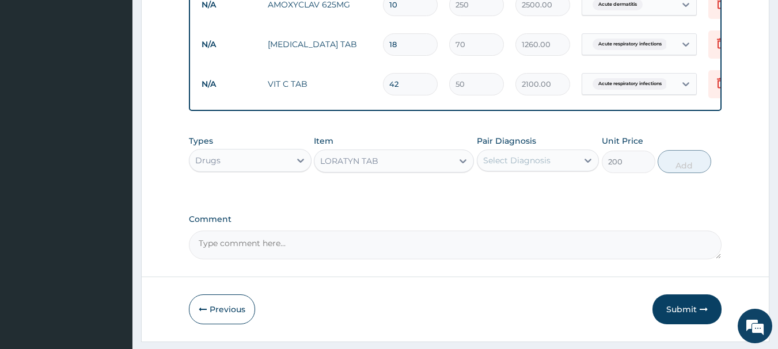
click at [504, 166] on div "Select Diagnosis" at bounding box center [516, 161] width 67 height 12
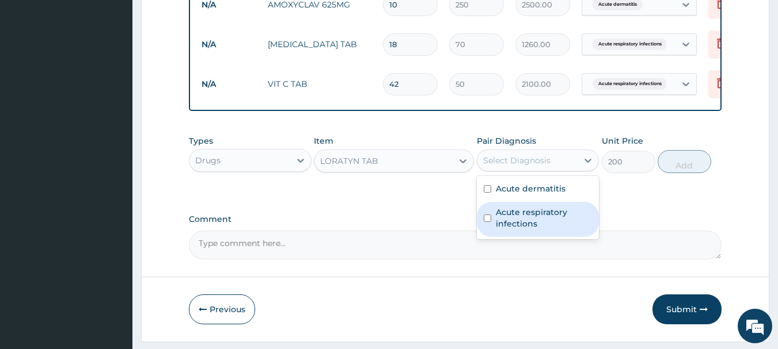
click at [510, 228] on label "Acute respiratory infections" at bounding box center [544, 218] width 97 height 23
checkbox input "true"
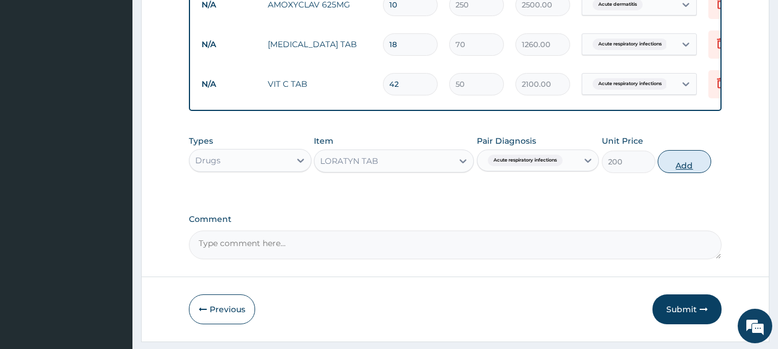
click at [686, 169] on button "Add" at bounding box center [684, 161] width 54 height 23
type input "0"
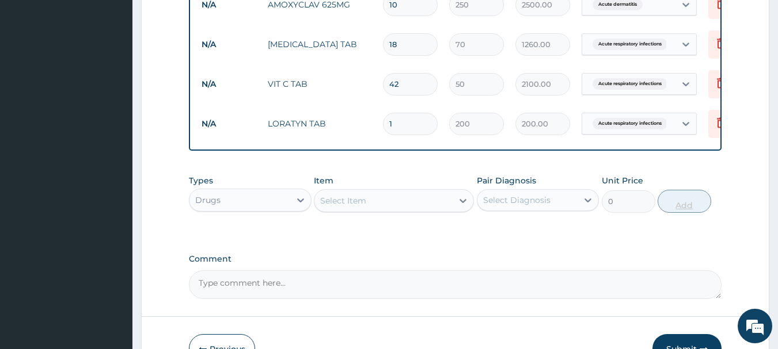
type input "2"
type input "400.00"
type input "3"
type input "600.00"
type input "4"
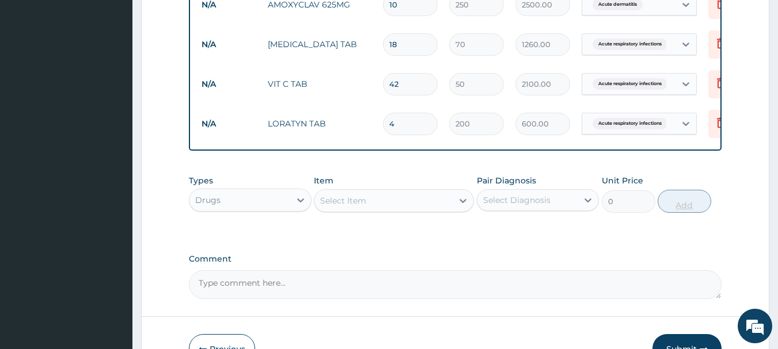
type input "800.00"
type input "5"
type input "1000.00"
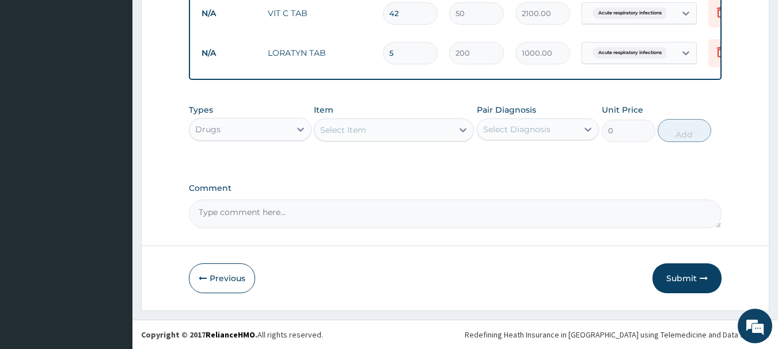
scroll to position [633, 0]
click at [674, 277] on button "Submit" at bounding box center [686, 279] width 69 height 30
